Goal: Transaction & Acquisition: Purchase product/service

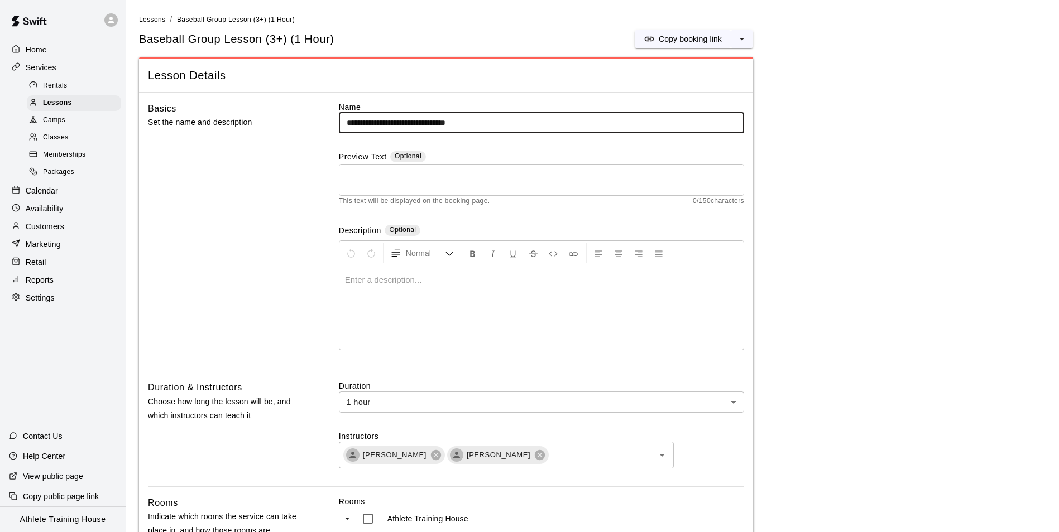
click at [87, 54] on div "Home" at bounding box center [63, 49] width 108 height 17
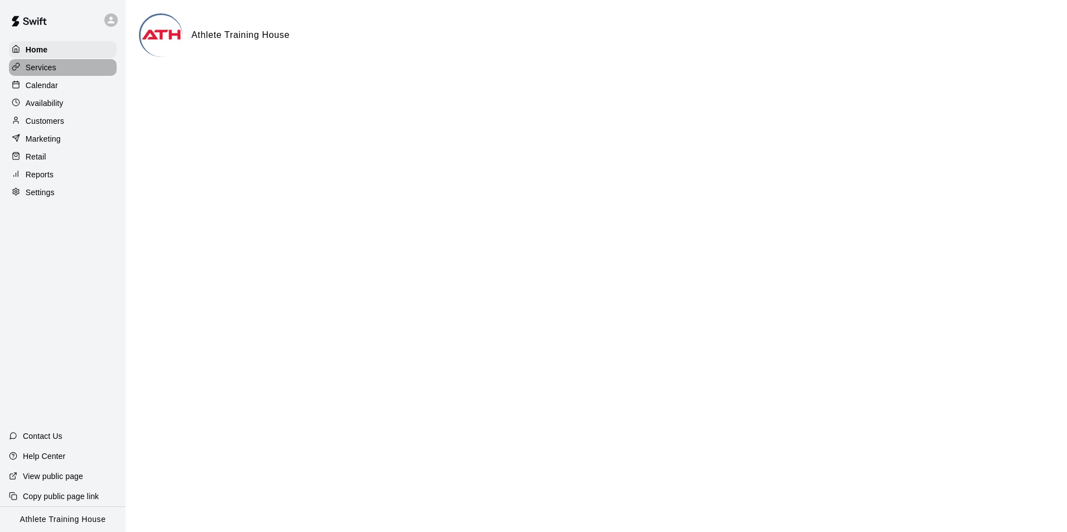
click at [85, 70] on div "Services" at bounding box center [63, 67] width 108 height 17
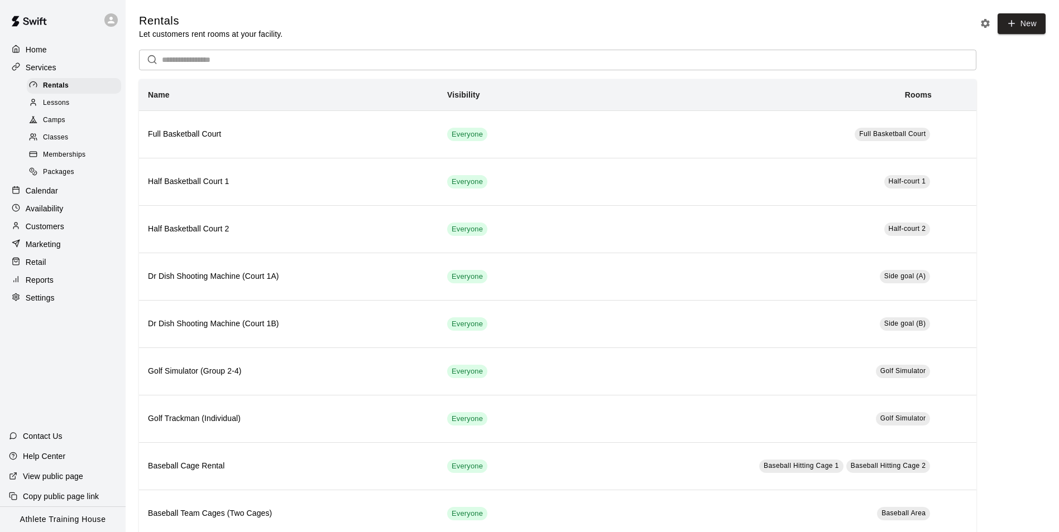
click at [79, 105] on div "Lessons" at bounding box center [74, 103] width 94 height 16
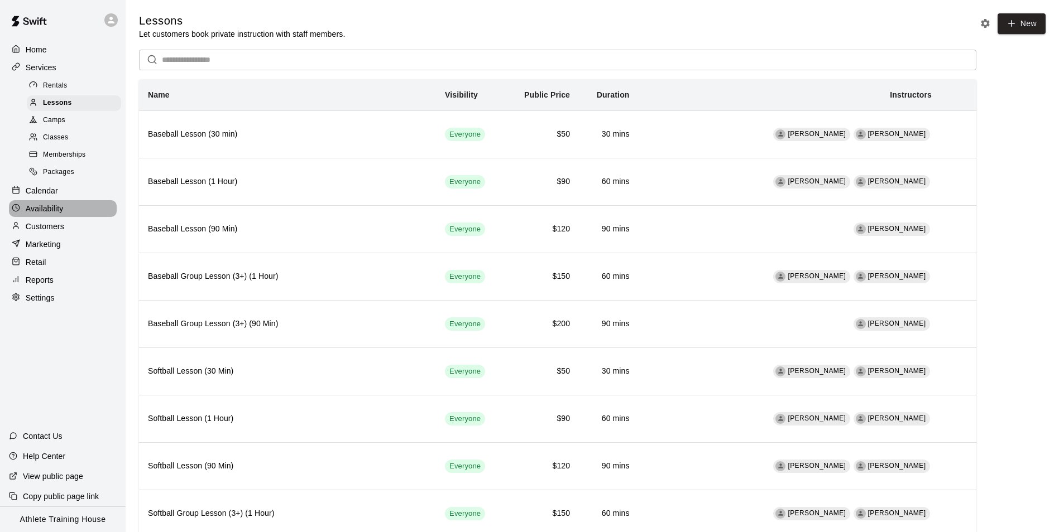
click at [47, 213] on p "Availability" at bounding box center [45, 208] width 38 height 11
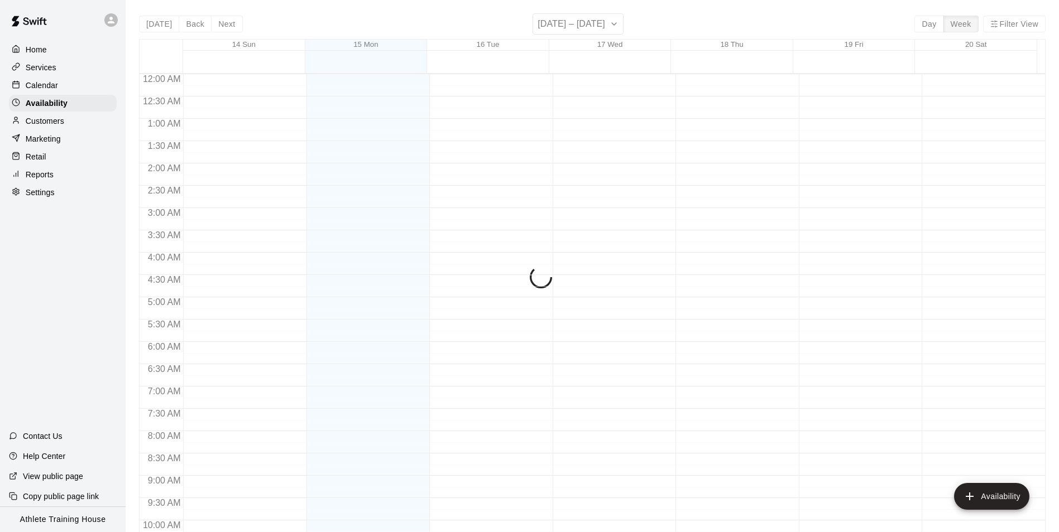
scroll to position [601, 0]
click at [56, 196] on div "Settings" at bounding box center [63, 192] width 108 height 17
select select "**"
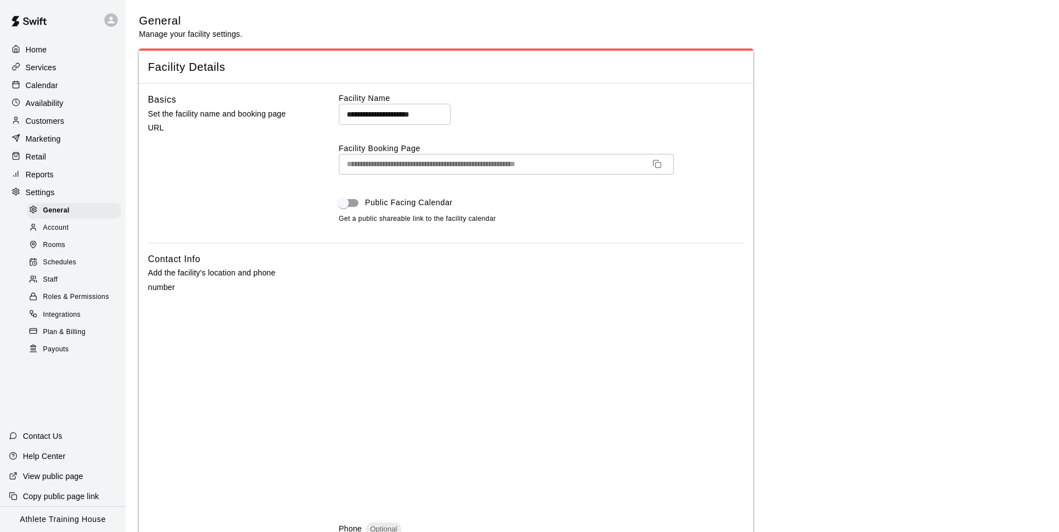
click at [83, 94] on div "Calendar" at bounding box center [63, 85] width 108 height 17
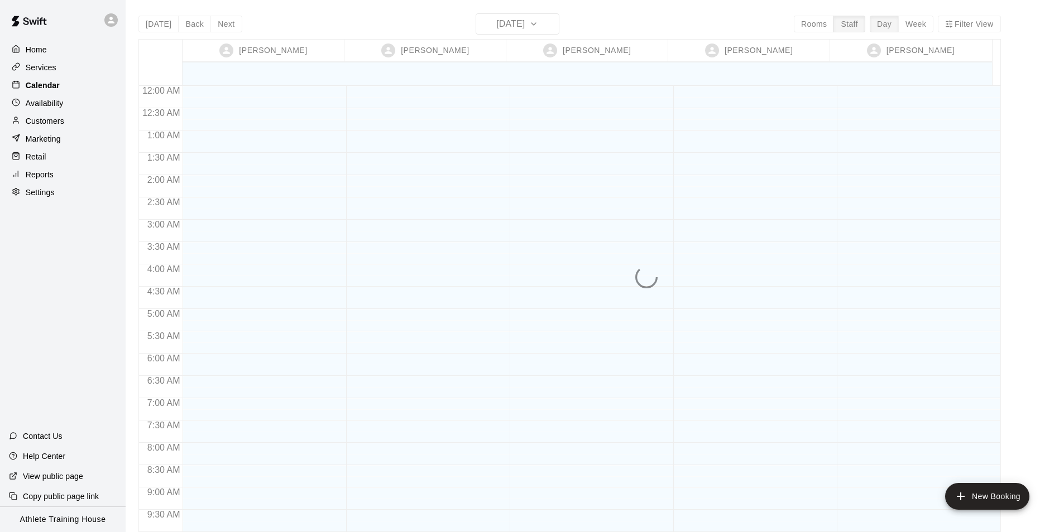
scroll to position [612, 0]
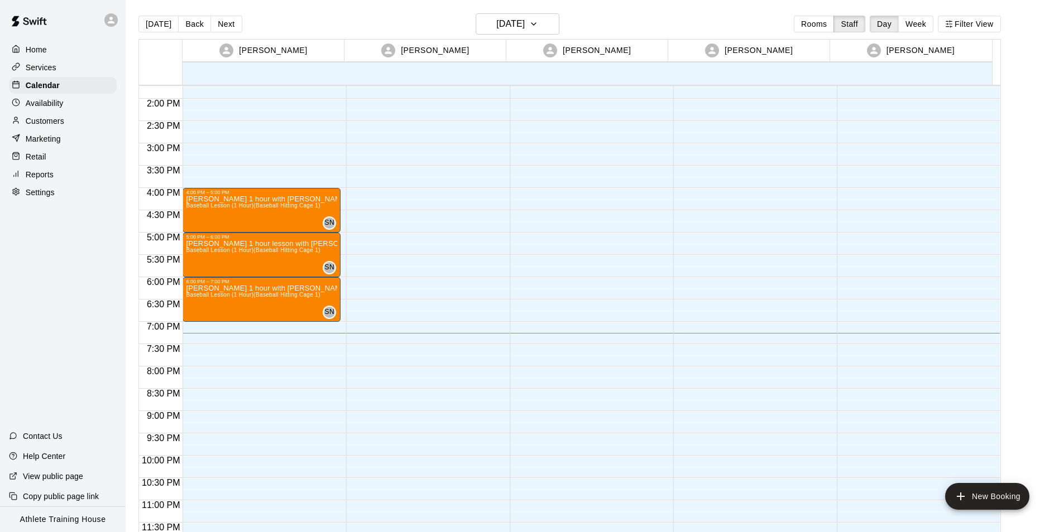
click at [33, 161] on p "Retail" at bounding box center [36, 156] width 21 height 11
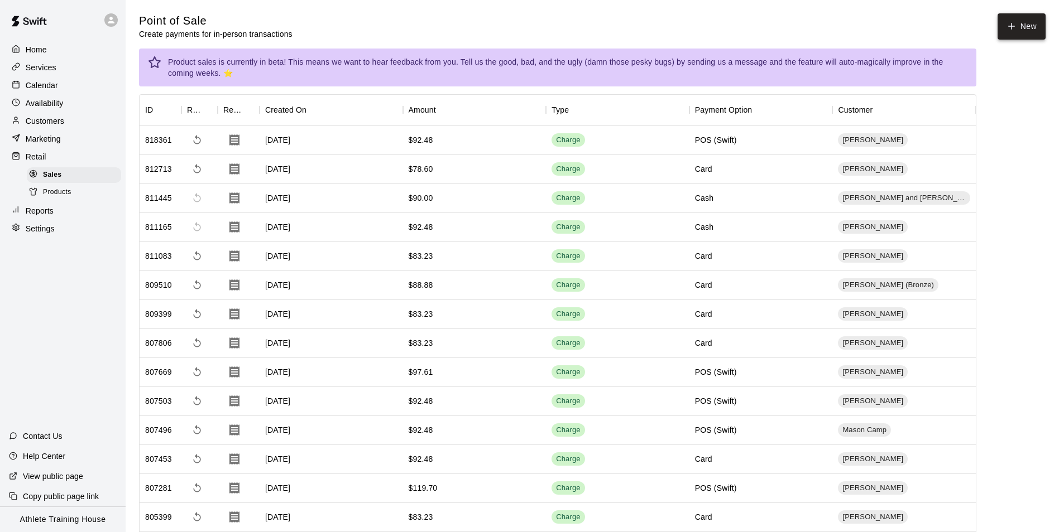
click at [1005, 23] on button "New" at bounding box center [1021, 26] width 48 height 26
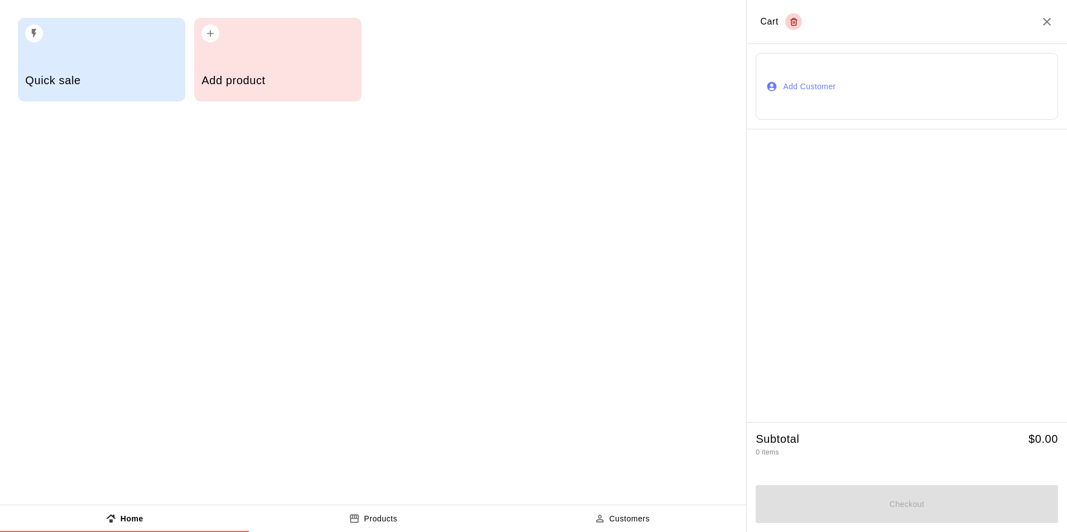
click at [822, 80] on button "Add Customer" at bounding box center [907, 86] width 302 height 67
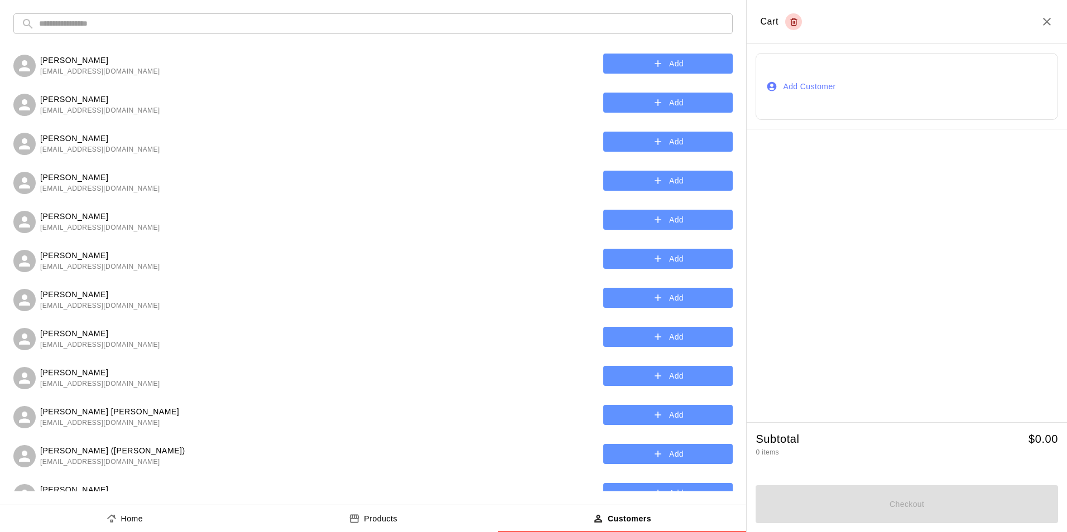
click at [654, 62] on icon "button" at bounding box center [657, 63] width 11 height 11
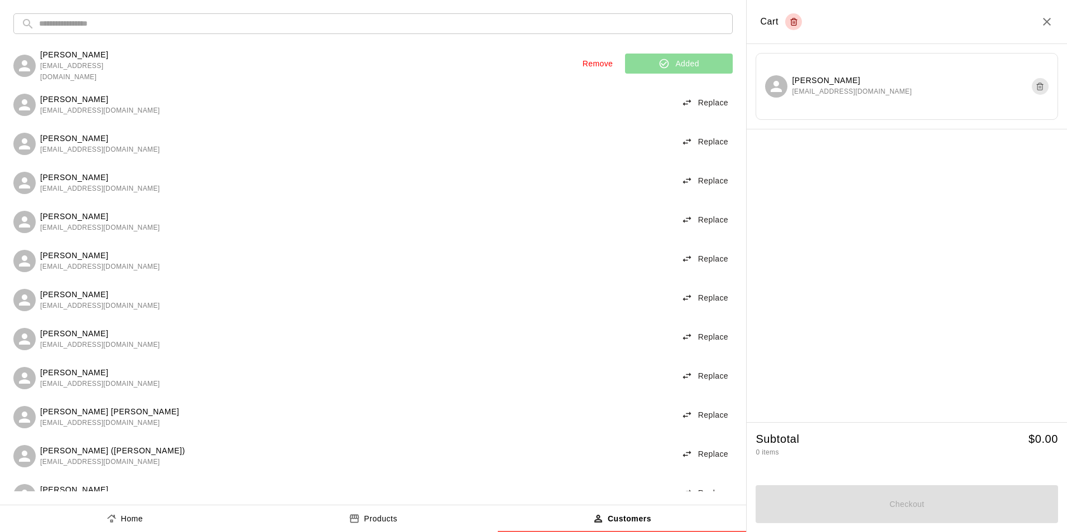
click at [252, 25] on input "text" at bounding box center [382, 23] width 686 height 21
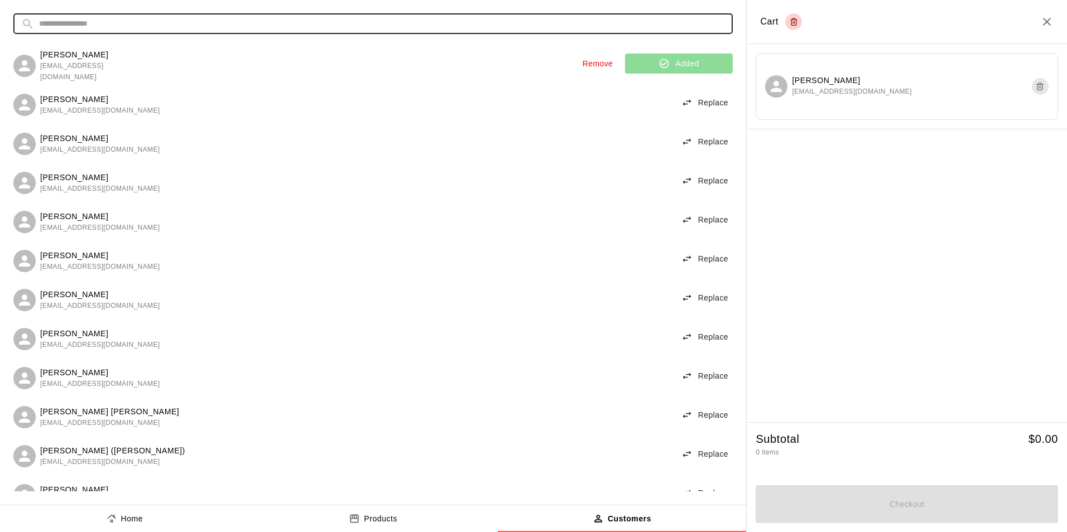
drag, startPoint x: 120, startPoint y: 515, endPoint x: 133, endPoint y: 507, distance: 15.0
click at [120, 515] on div "Home" at bounding box center [124, 519] width 37 height 12
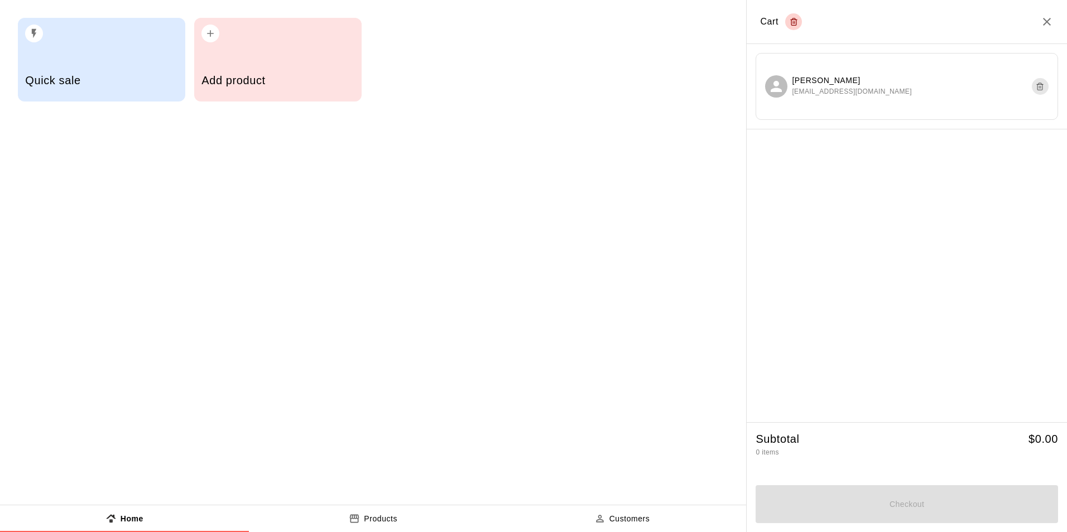
click at [120, 81] on h5 "Quick sale" at bounding box center [101, 80] width 152 height 15
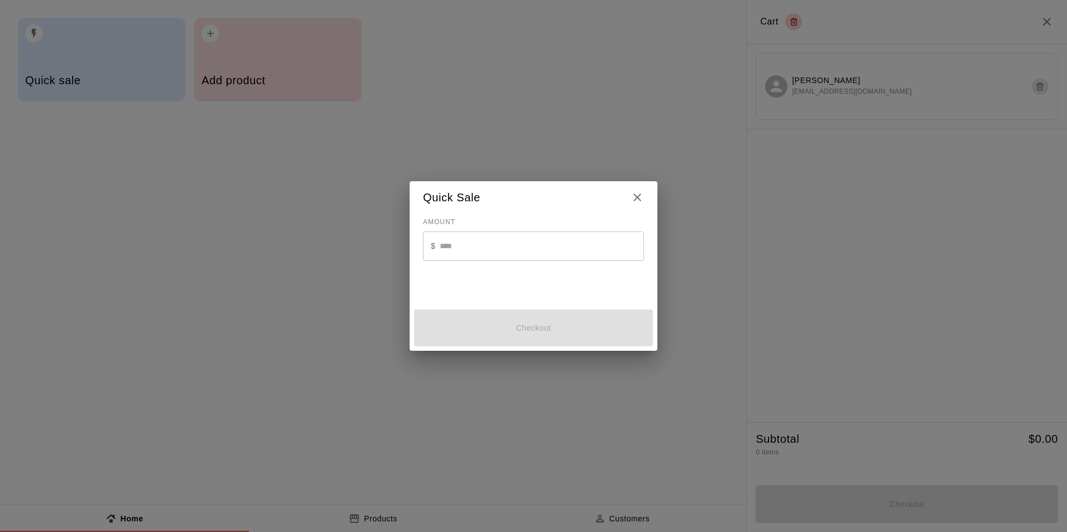
click at [560, 245] on input "text" at bounding box center [542, 247] width 204 height 30
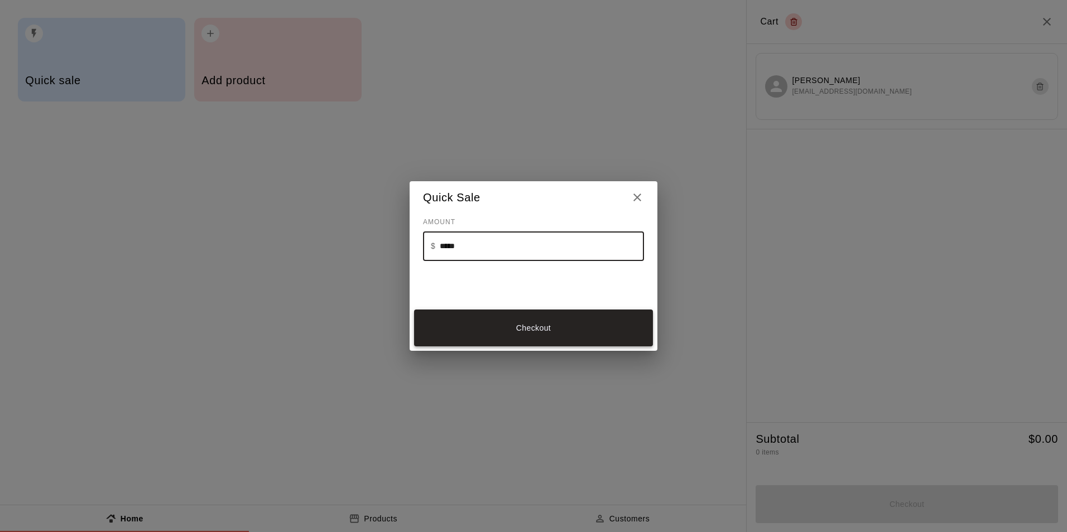
type input "*****"
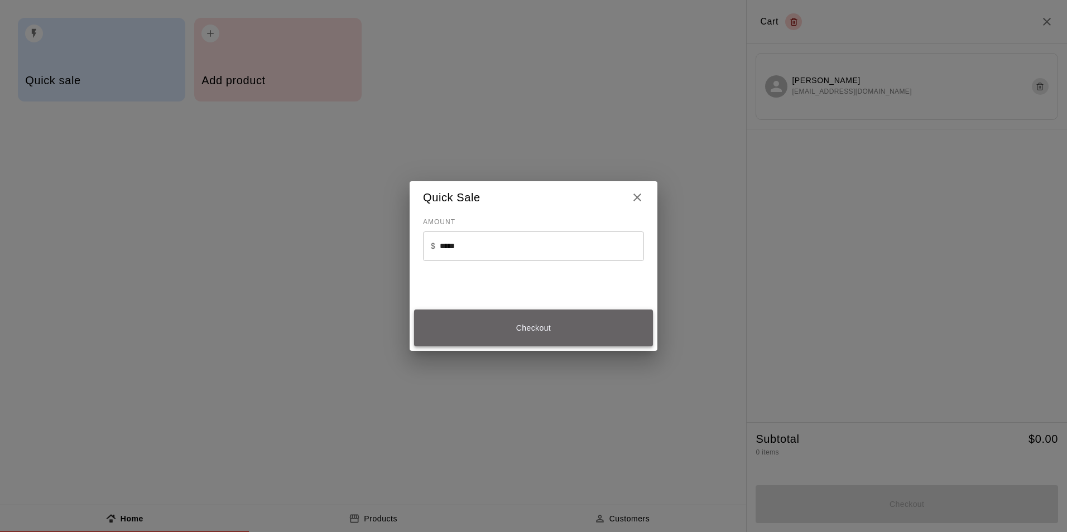
click at [524, 329] on button "Checkout" at bounding box center [533, 328] width 239 height 37
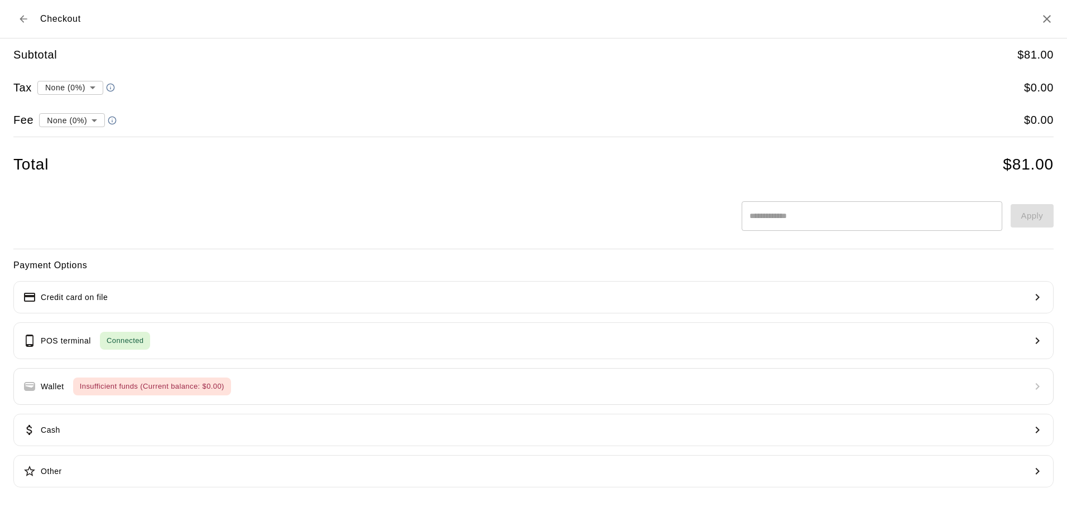
click at [85, 162] on li "convenience fee ( 2.75 % )" at bounding box center [69, 159] width 109 height 18
type input "**********"
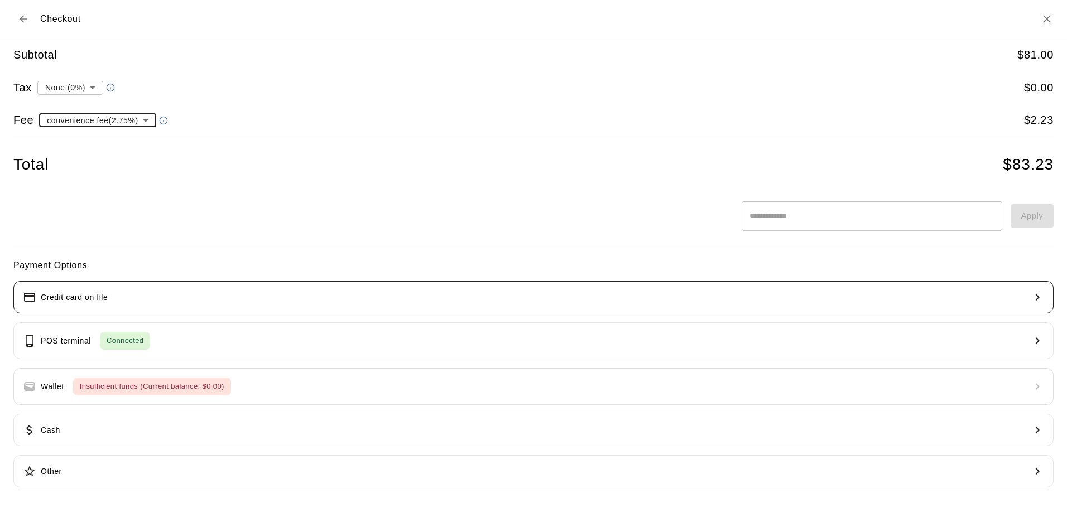
click at [203, 300] on button "Credit card on file" at bounding box center [533, 297] width 1040 height 32
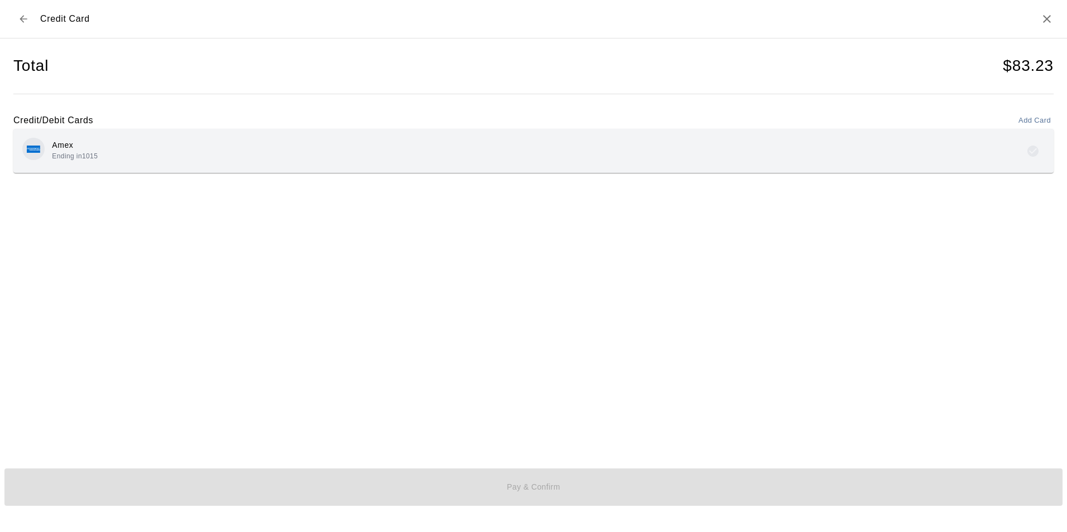
click at [307, 141] on div "Amex Ending in [DATE]" at bounding box center [533, 151] width 1022 height 26
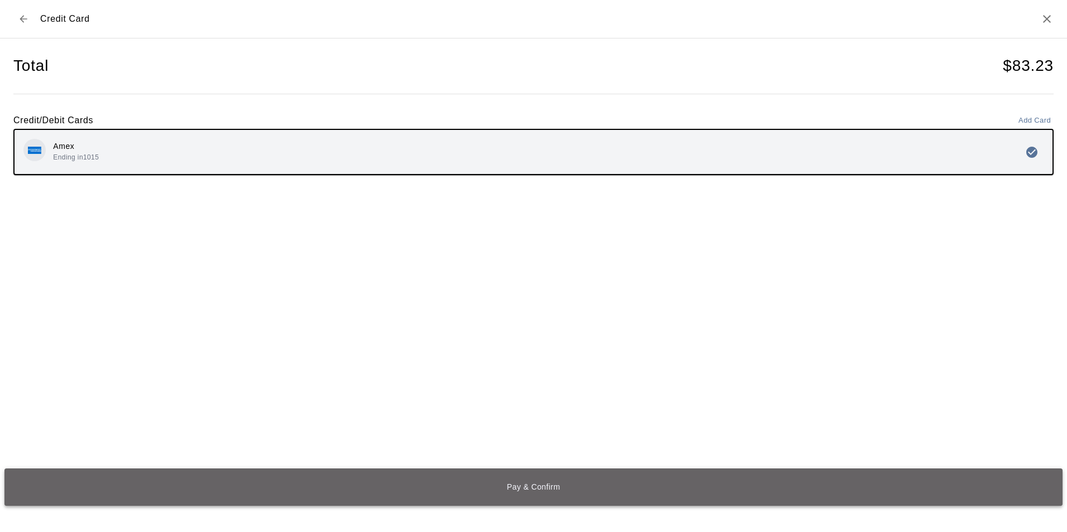
click at [539, 490] on button "Pay & Confirm" at bounding box center [533, 487] width 1058 height 37
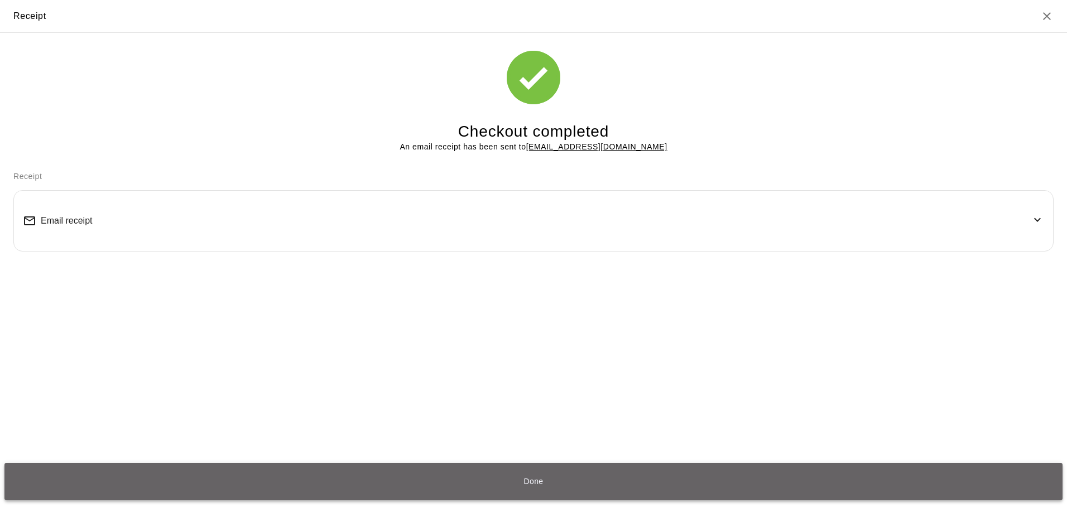
click at [540, 477] on button "Done" at bounding box center [533, 481] width 1058 height 37
